Goal: Information Seeking & Learning: Learn about a topic

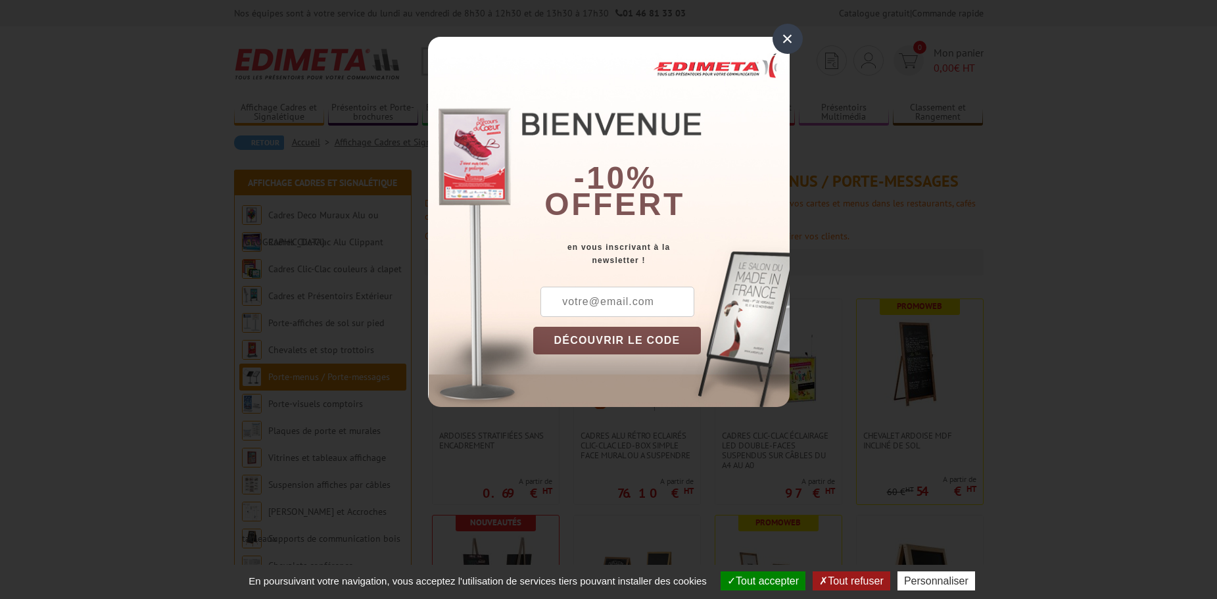
drag, startPoint x: 788, startPoint y: 40, endPoint x: 718, endPoint y: 112, distance: 100.4
click at [788, 40] on div "×" at bounding box center [788, 39] width 30 height 30
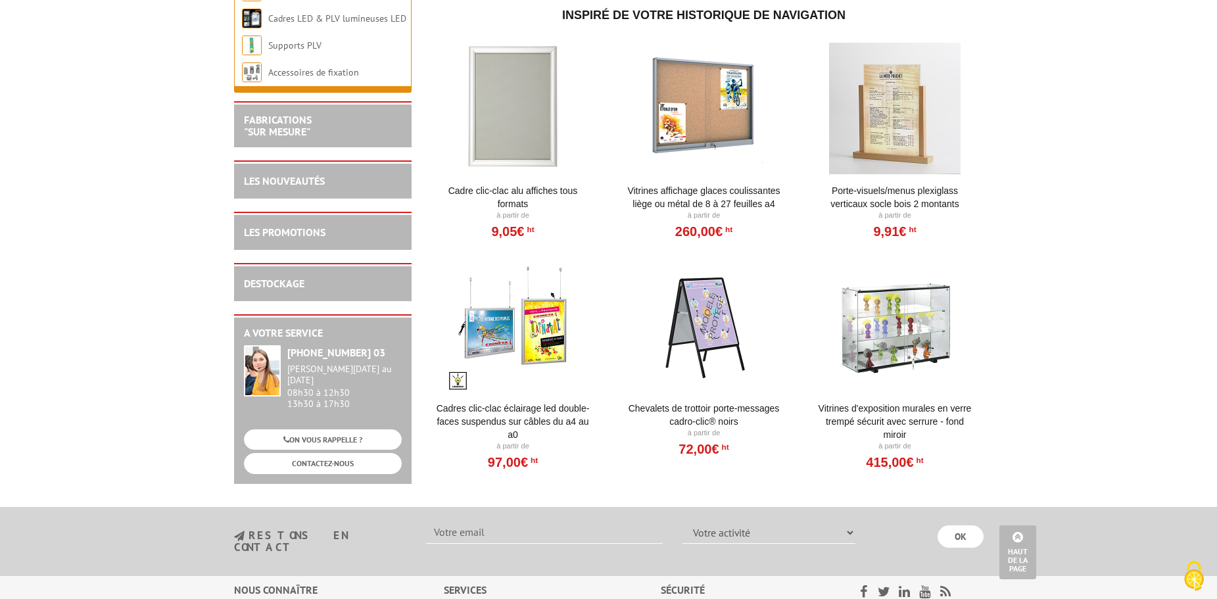
scroll to position [2359, 0]
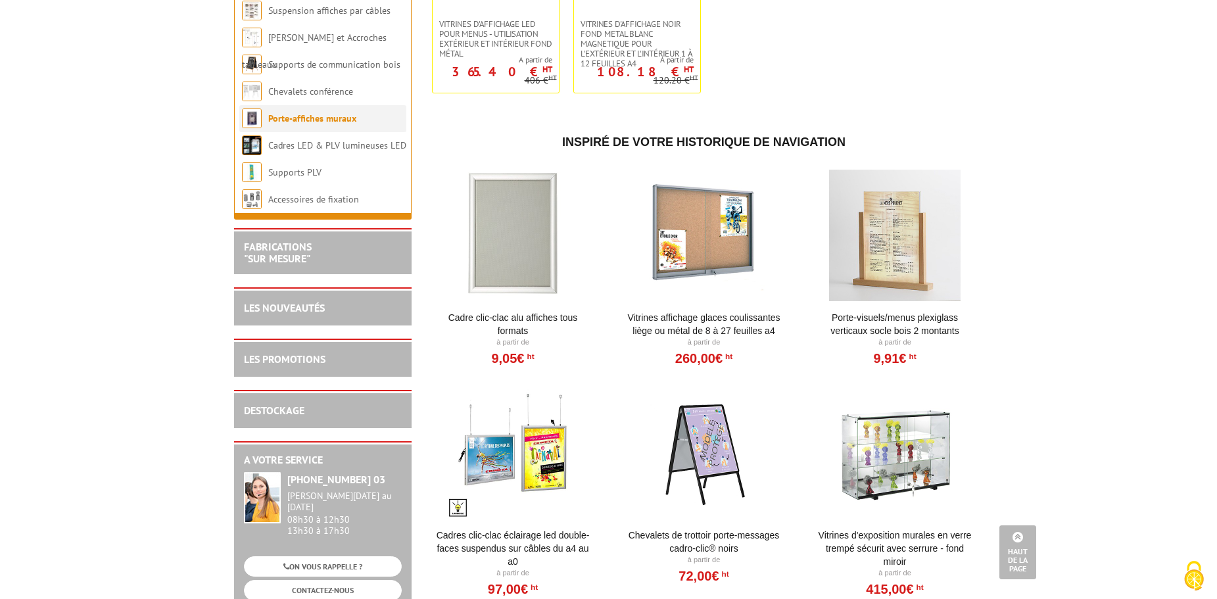
click at [324, 124] on link "Porte-affiches muraux" at bounding box center [312, 118] width 88 height 12
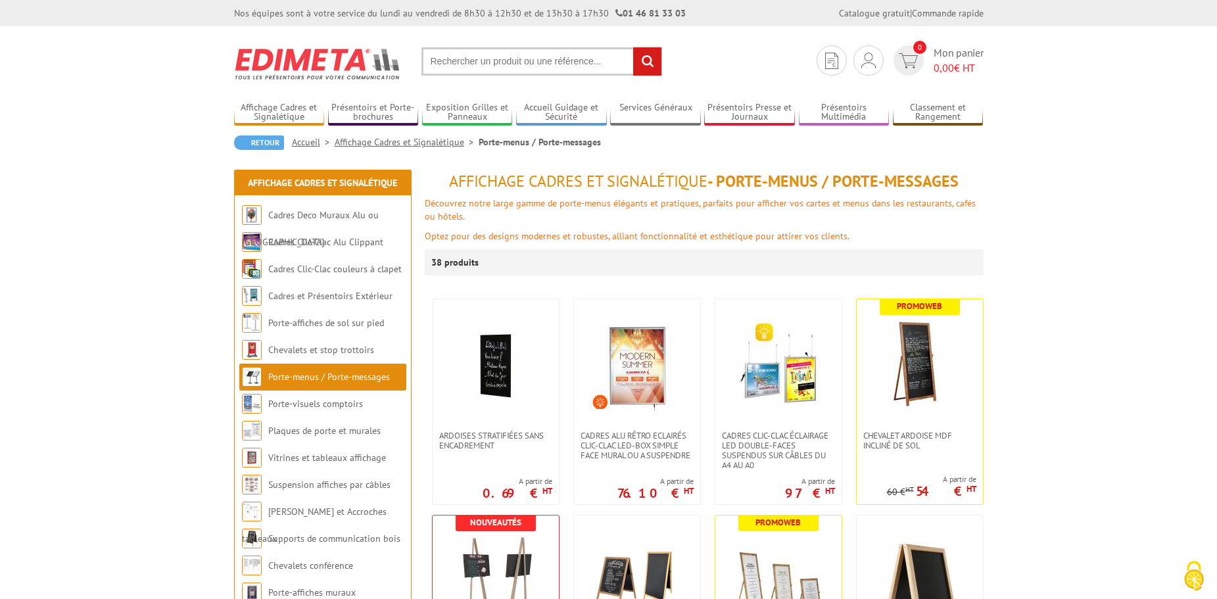
click at [464, 70] on input "text" at bounding box center [542, 61] width 241 height 28
click at [460, 60] on input "text" at bounding box center [542, 61] width 241 height 28
type input "porte affiche a4 mural exterieur verrouillable"
click at [633, 47] on input "rechercher" at bounding box center [647, 61] width 28 height 28
click at [480, 64] on input "text" at bounding box center [542, 61] width 241 height 28
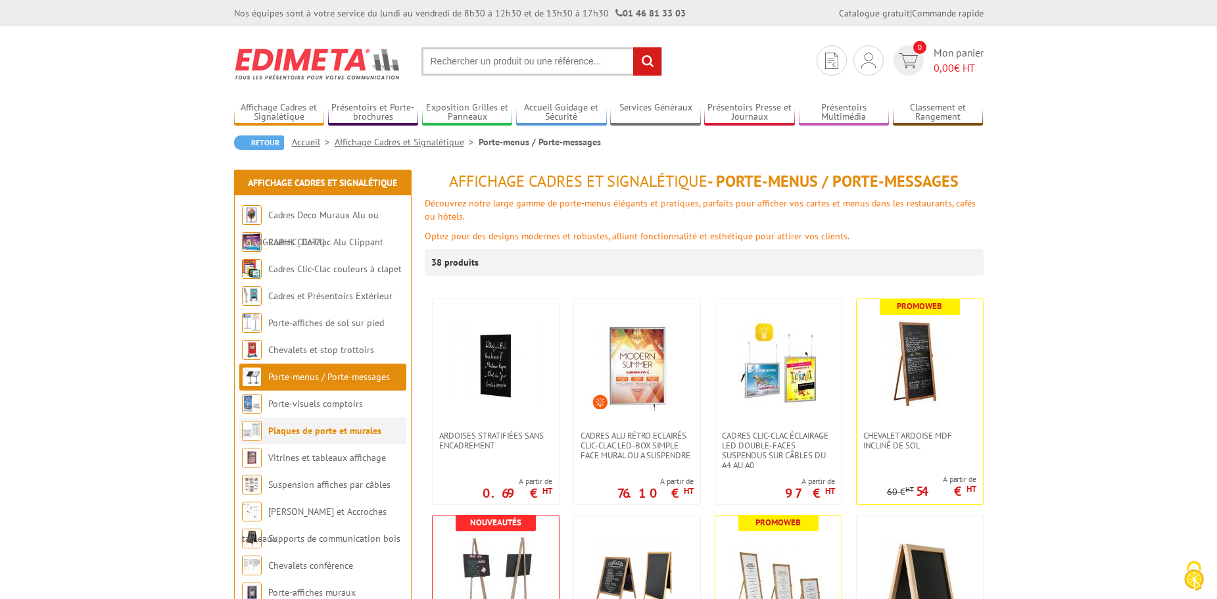
click at [304, 434] on link "Plaques de porte et murales" at bounding box center [324, 431] width 113 height 12
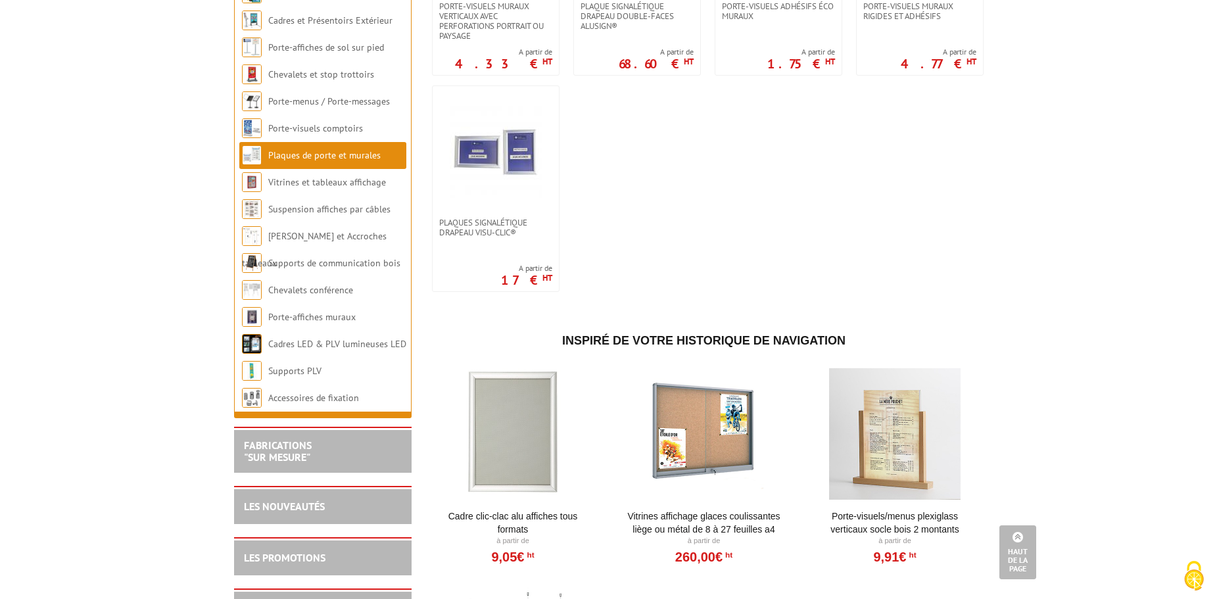
scroll to position [986, 0]
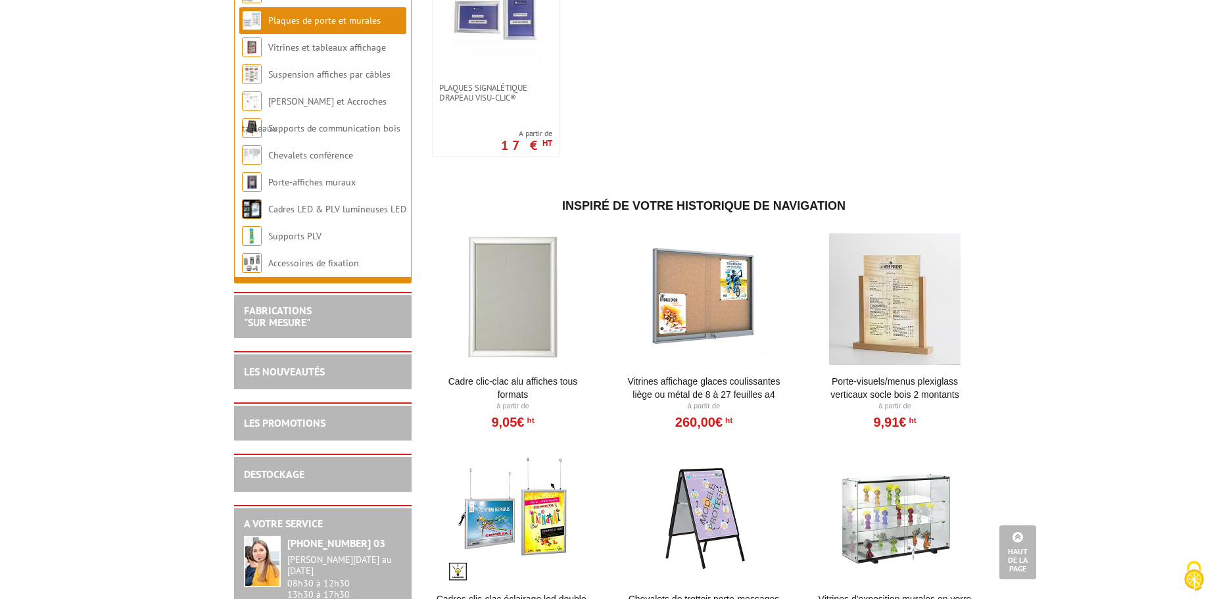
click at [519, 316] on div at bounding box center [513, 299] width 162 height 132
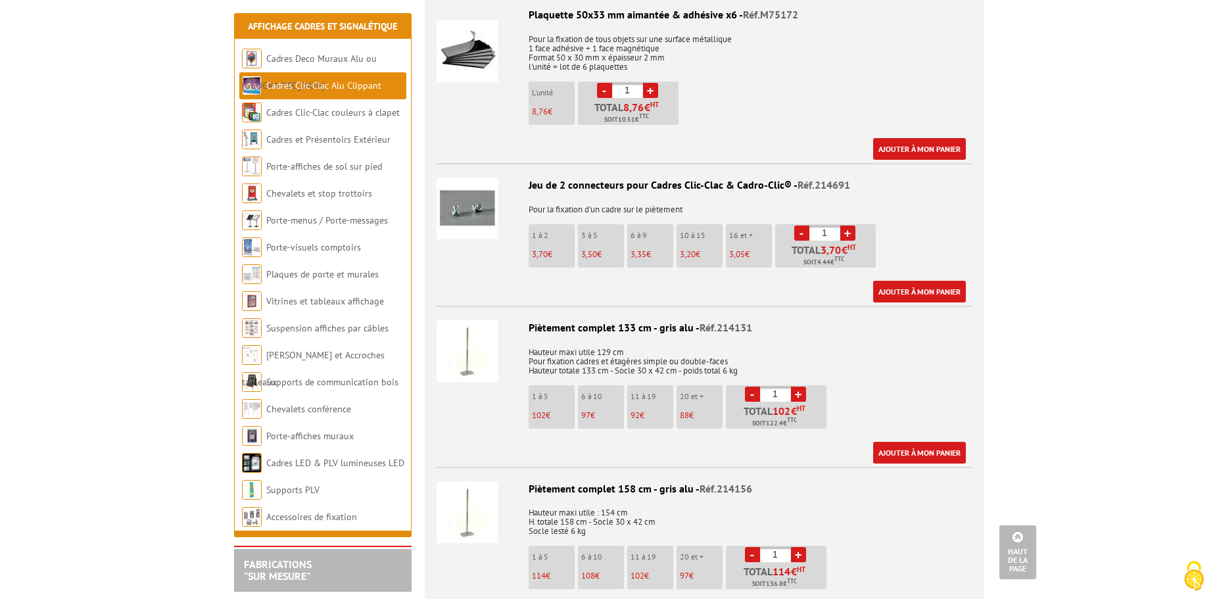
scroll to position [2959, 0]
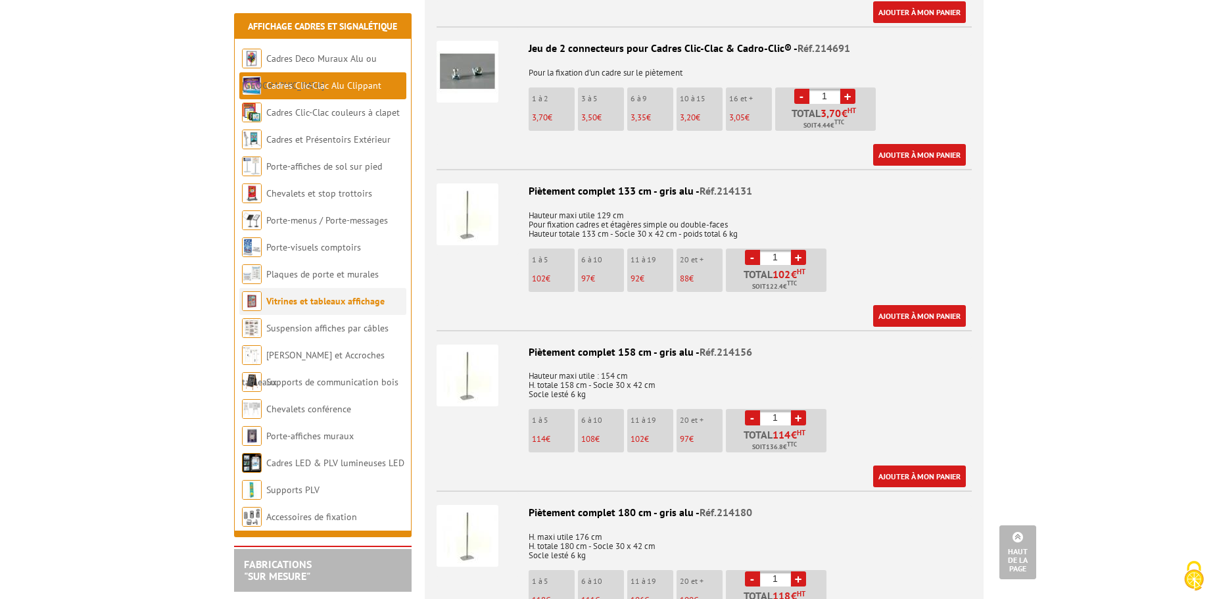
click at [283, 297] on link "Vitrines et tableaux affichage" at bounding box center [325, 301] width 118 height 12
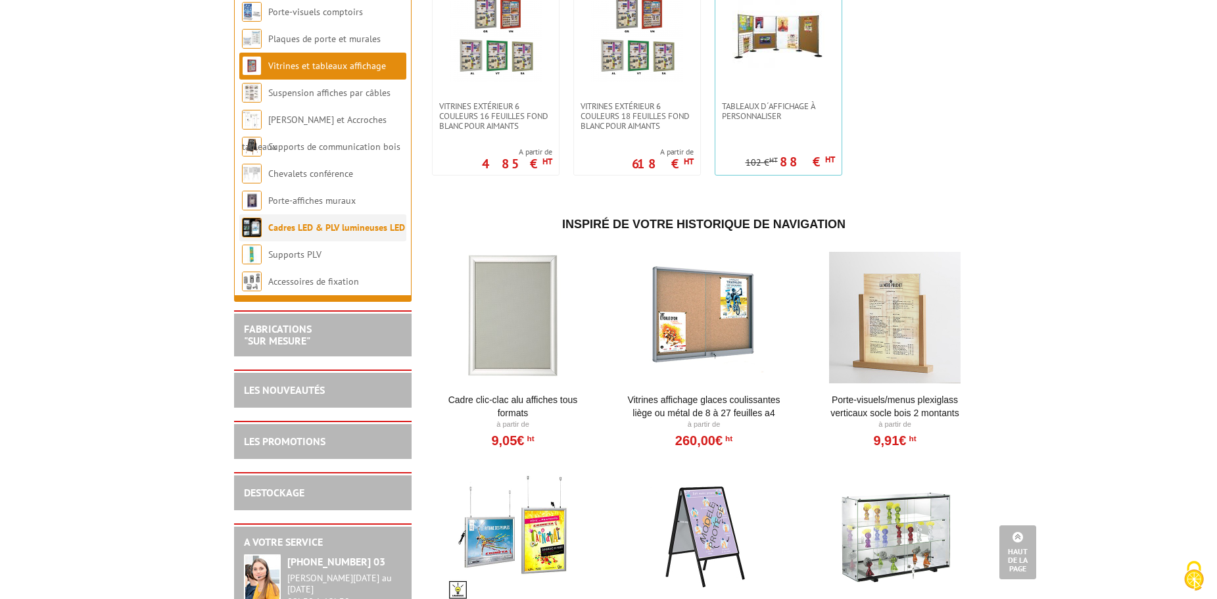
scroll to position [948, 0]
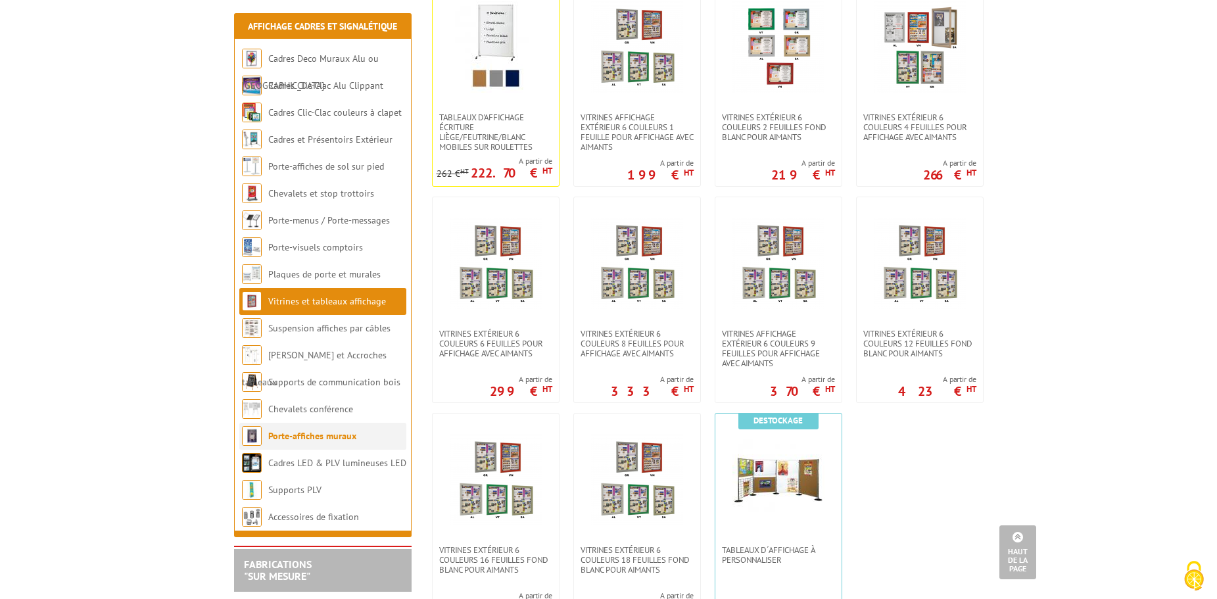
click at [337, 429] on li "Porte-affiches muraux" at bounding box center [322, 436] width 167 height 27
click at [287, 431] on link "Porte-affiches muraux" at bounding box center [312, 436] width 88 height 12
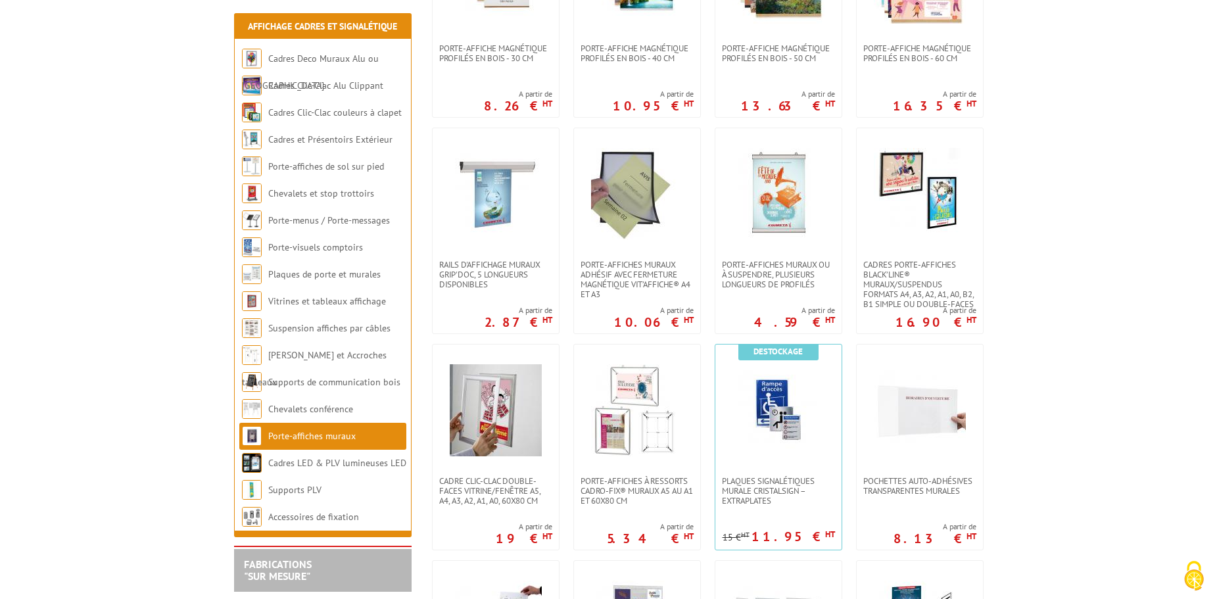
scroll to position [395, 0]
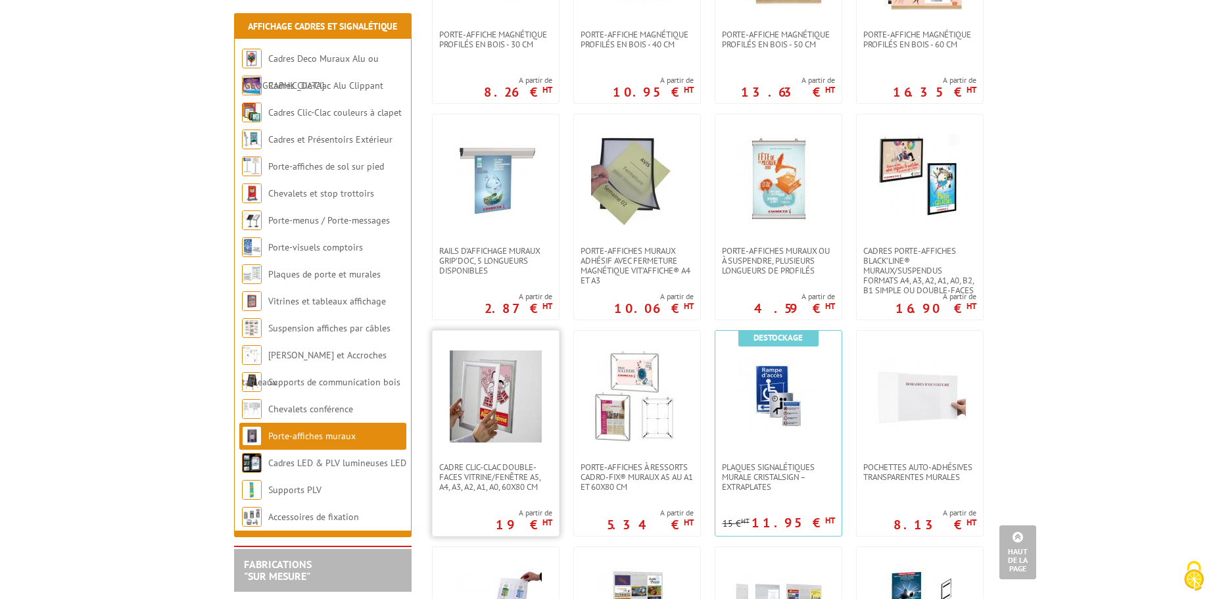
click at [494, 400] on img at bounding box center [496, 396] width 92 height 92
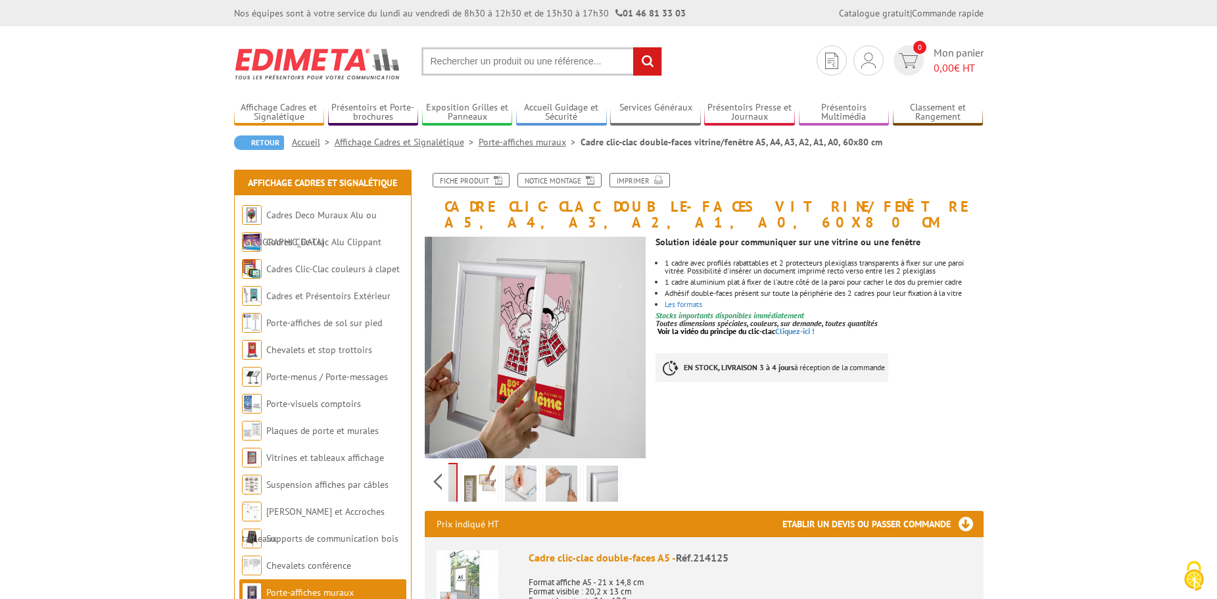
click at [635, 464] on div "Previous Next" at bounding box center [536, 481] width 222 height 46
click at [483, 466] on img at bounding box center [480, 486] width 32 height 41
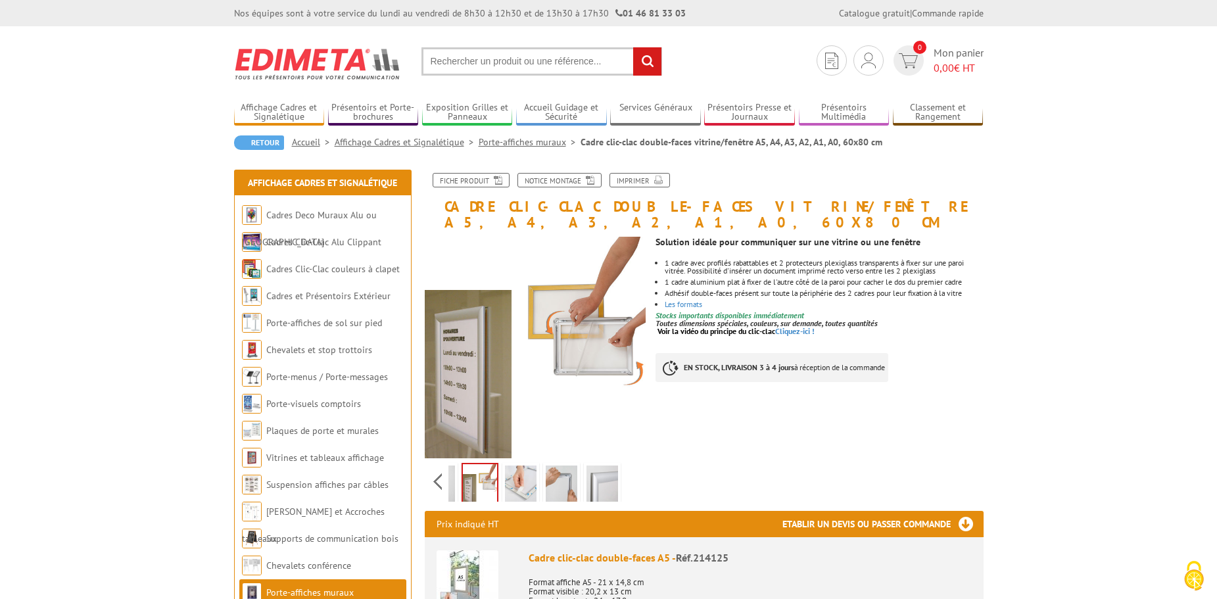
click at [522, 466] on img at bounding box center [521, 486] width 32 height 41
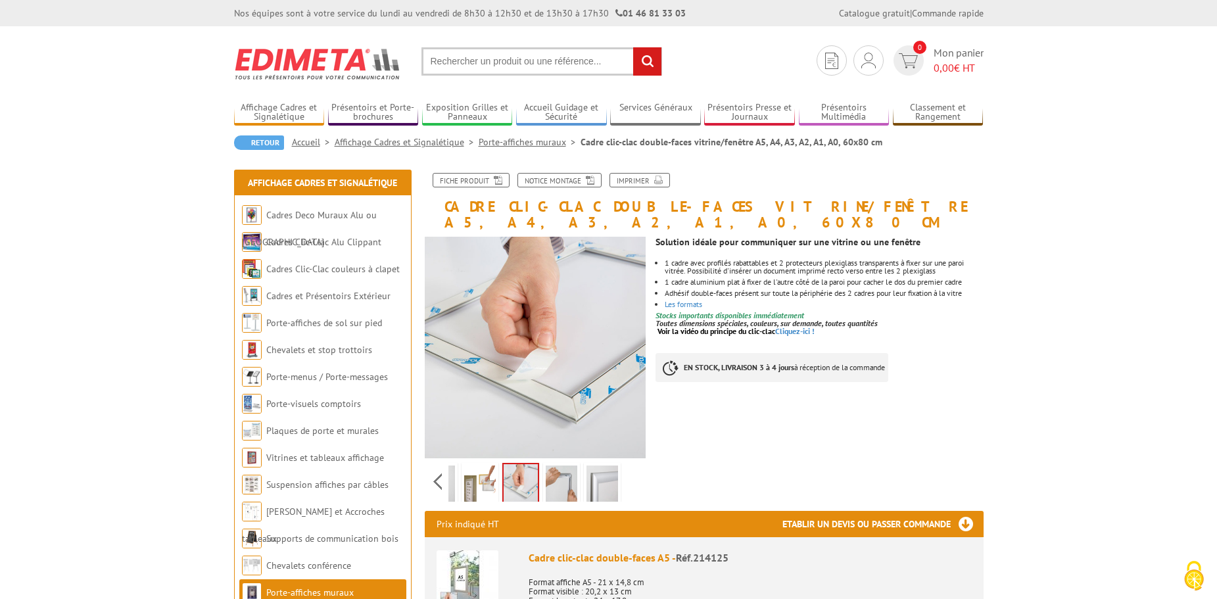
click at [558, 466] on img at bounding box center [562, 486] width 32 height 41
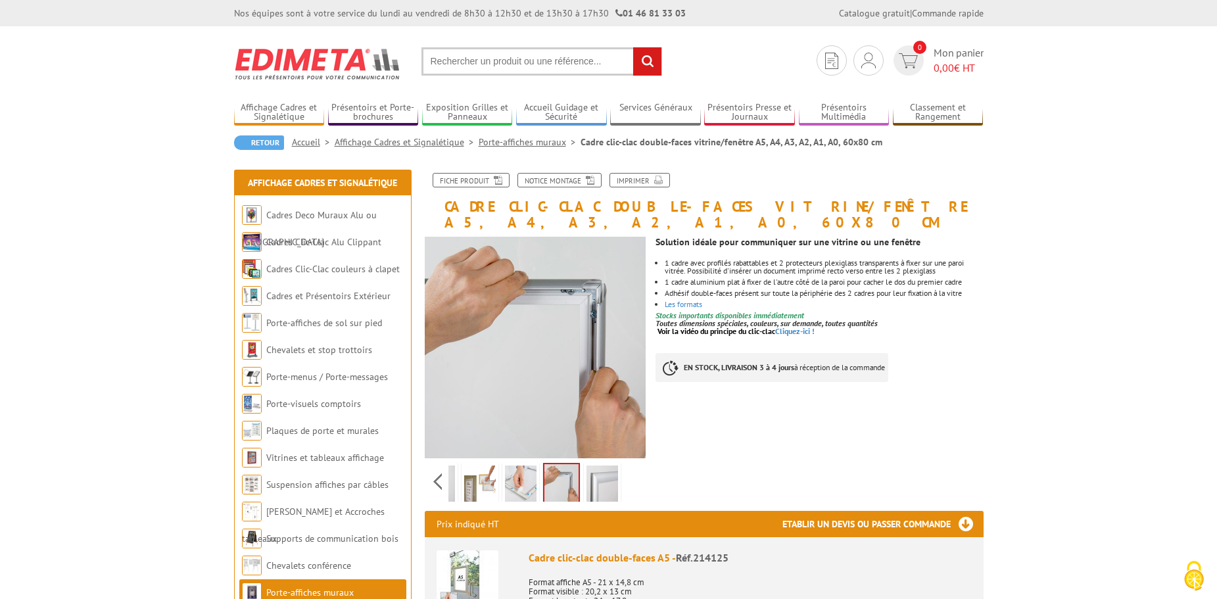
click at [602, 478] on img at bounding box center [603, 486] width 32 height 41
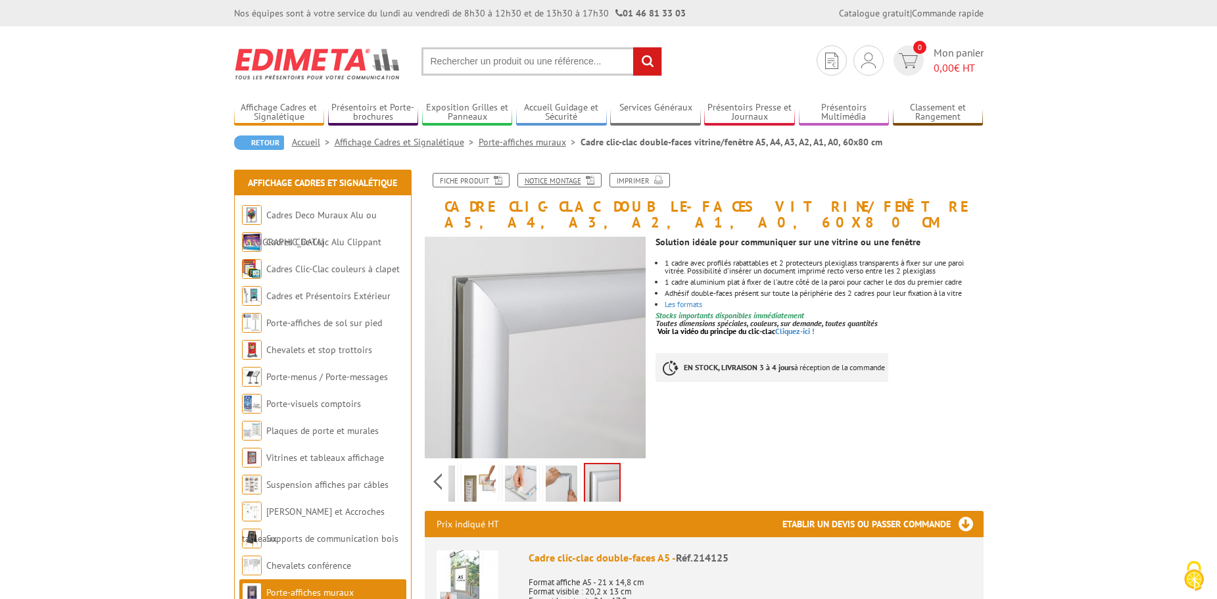
click at [569, 182] on link "Notice Montage" at bounding box center [560, 180] width 84 height 14
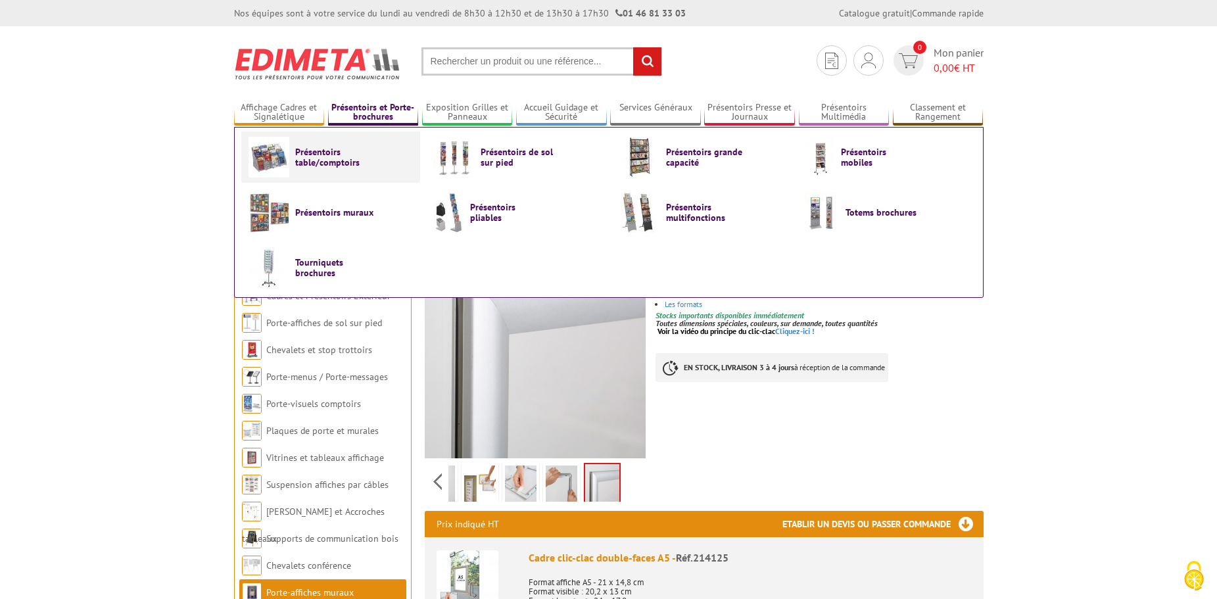
click at [328, 161] on span "Présentoirs table/comptoirs" at bounding box center [334, 157] width 79 height 21
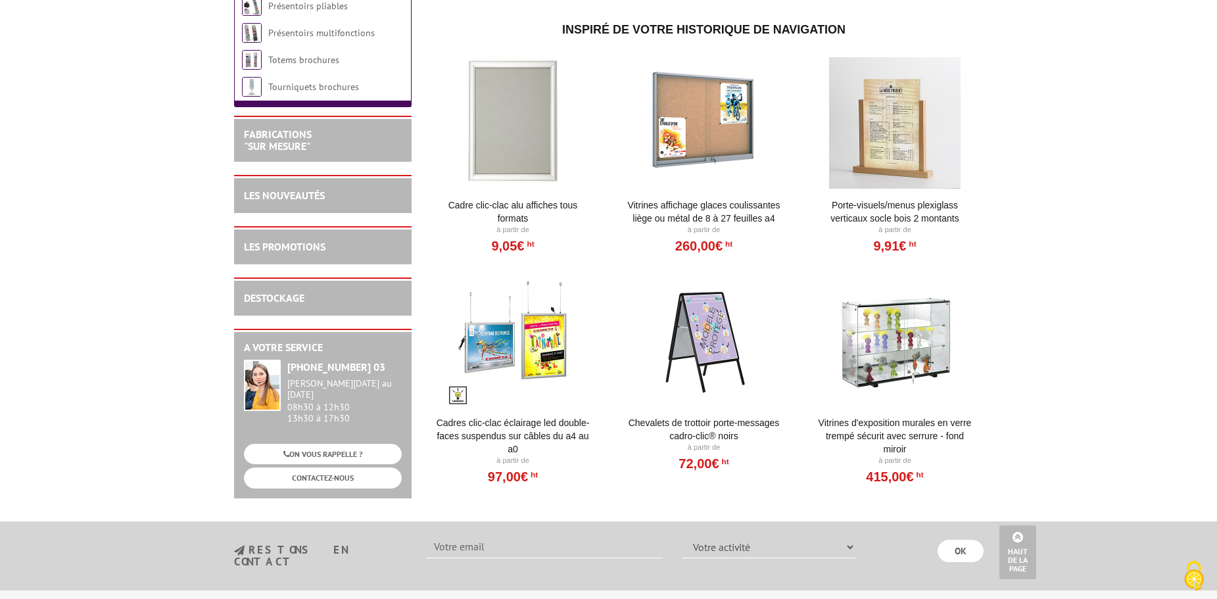
scroll to position [1173, 0]
